Goal: Navigation & Orientation: Find specific page/section

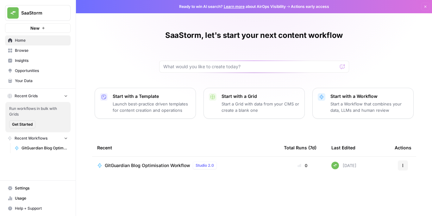
click at [134, 168] on span "GitGuardian Blog Optimisation Workflow" at bounding box center [147, 166] width 85 height 6
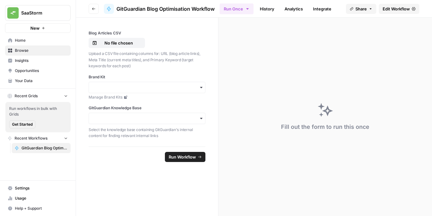
click at [24, 65] on link "Insights" at bounding box center [37, 61] width 65 height 10
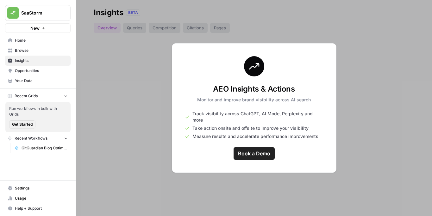
click at [26, 74] on link "Opportunities" at bounding box center [37, 71] width 65 height 10
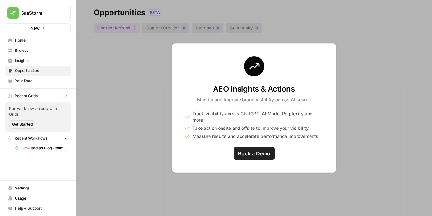
click at [28, 51] on span "Browse" at bounding box center [41, 51] width 53 height 6
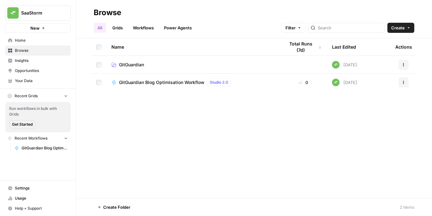
click at [134, 64] on span "GitGuardian" at bounding box center [131, 65] width 25 height 6
